Goal: Transaction & Acquisition: Purchase product/service

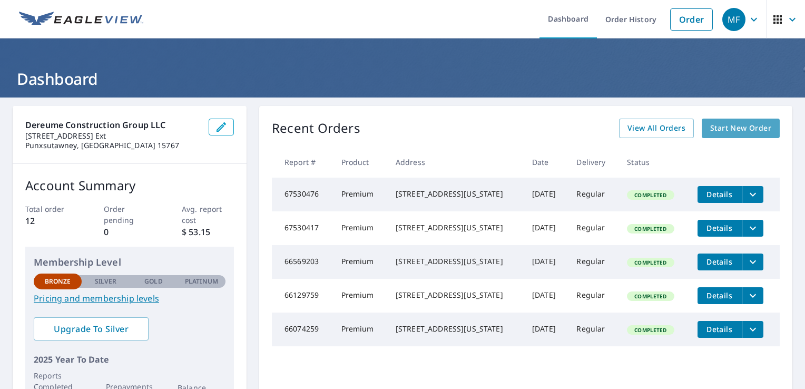
click at [722, 128] on span "Start New Order" at bounding box center [740, 128] width 61 height 13
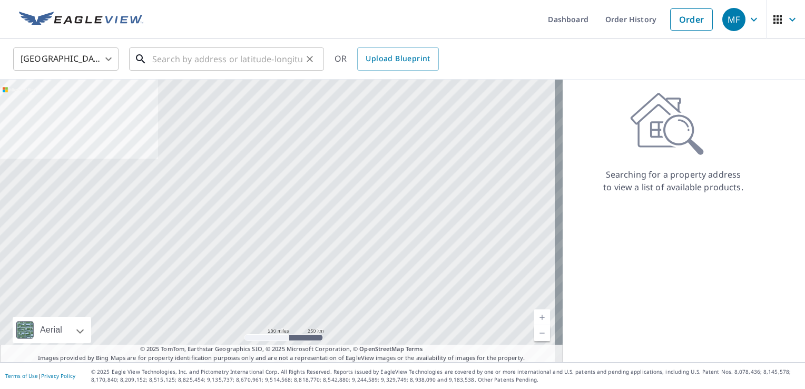
click at [153, 61] on input "text" at bounding box center [227, 59] width 150 height 30
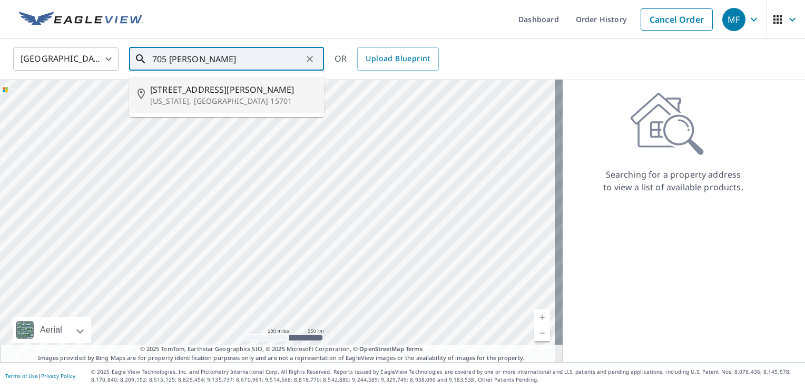
click at [158, 90] on span "[STREET_ADDRESS][PERSON_NAME]" at bounding box center [232, 89] width 165 height 13
type input "[STREET_ADDRESS][PERSON_NAME][US_STATE]"
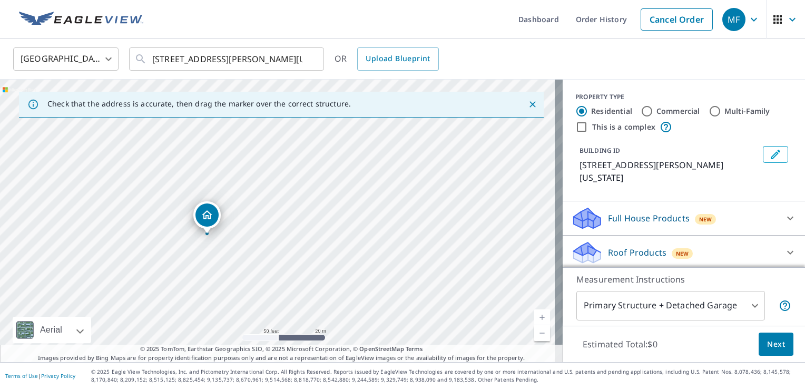
click at [784, 246] on icon at bounding box center [790, 252] width 13 height 13
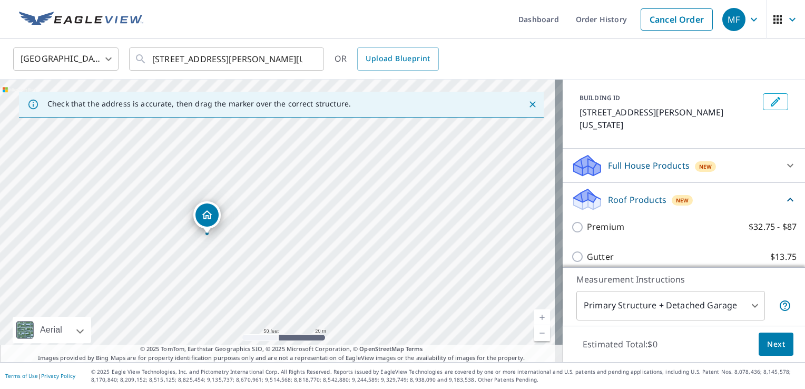
scroll to position [105, 0]
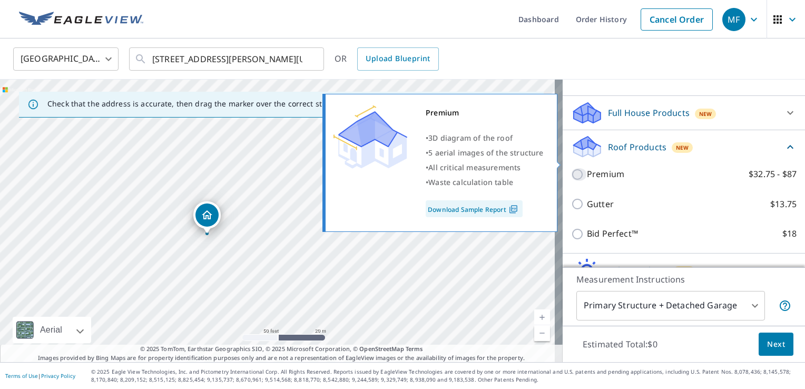
click at [571, 168] on input "Premium $32.75 - $87" at bounding box center [579, 174] width 16 height 13
checkbox input "true"
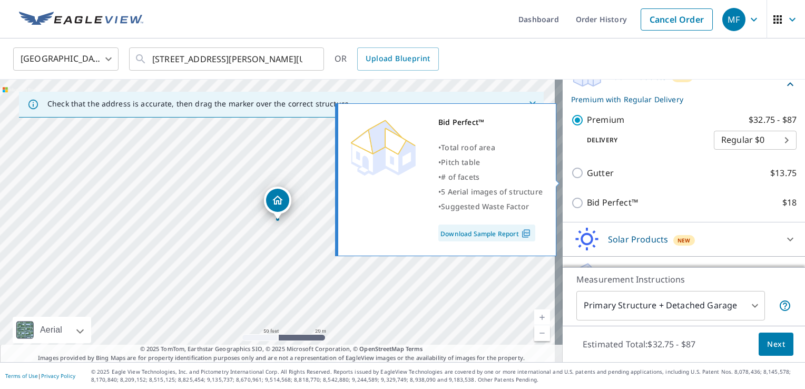
scroll to position [185, 0]
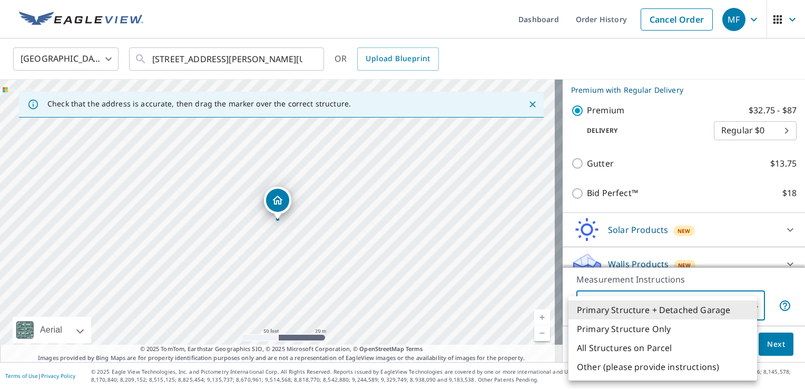
click at [720, 305] on body "MF MF Dashboard Order History Cancel Order MF [GEOGRAPHIC_DATA] [GEOGRAPHIC_DAT…" at bounding box center [402, 194] width 805 height 389
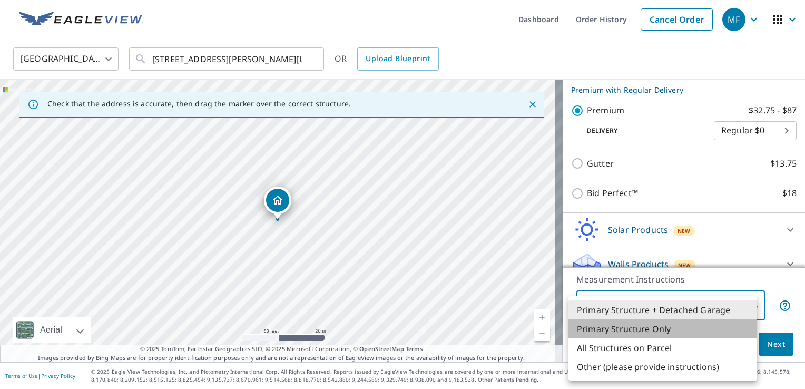
click at [630, 326] on li "Primary Structure Only" at bounding box center [663, 328] width 189 height 19
type input "2"
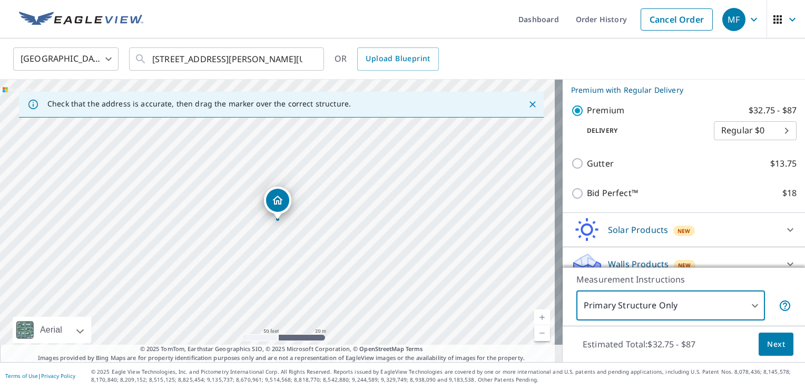
click at [767, 338] on span "Next" at bounding box center [776, 344] width 18 height 13
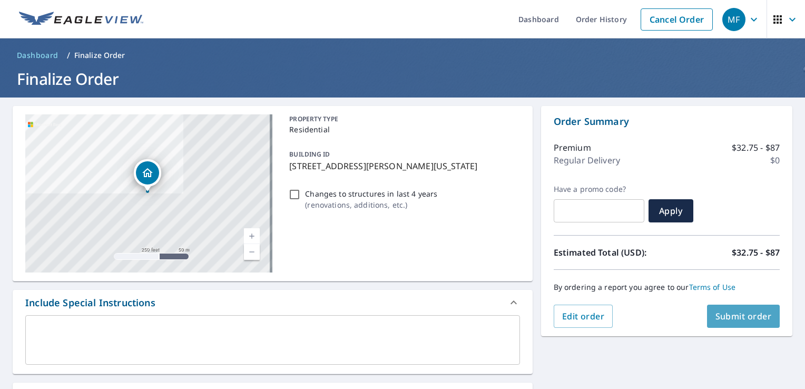
click at [734, 319] on span "Submit order" at bounding box center [744, 316] width 56 height 12
